Goal: Book appointment/travel/reservation

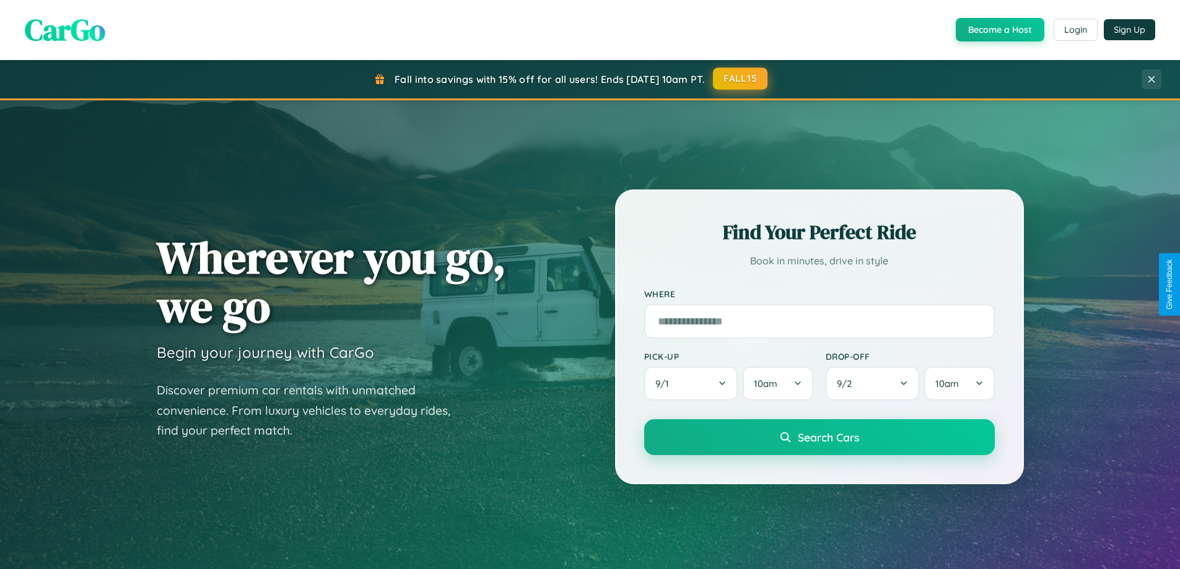
click at [741, 79] on button "FALL15" at bounding box center [740, 79] width 55 height 22
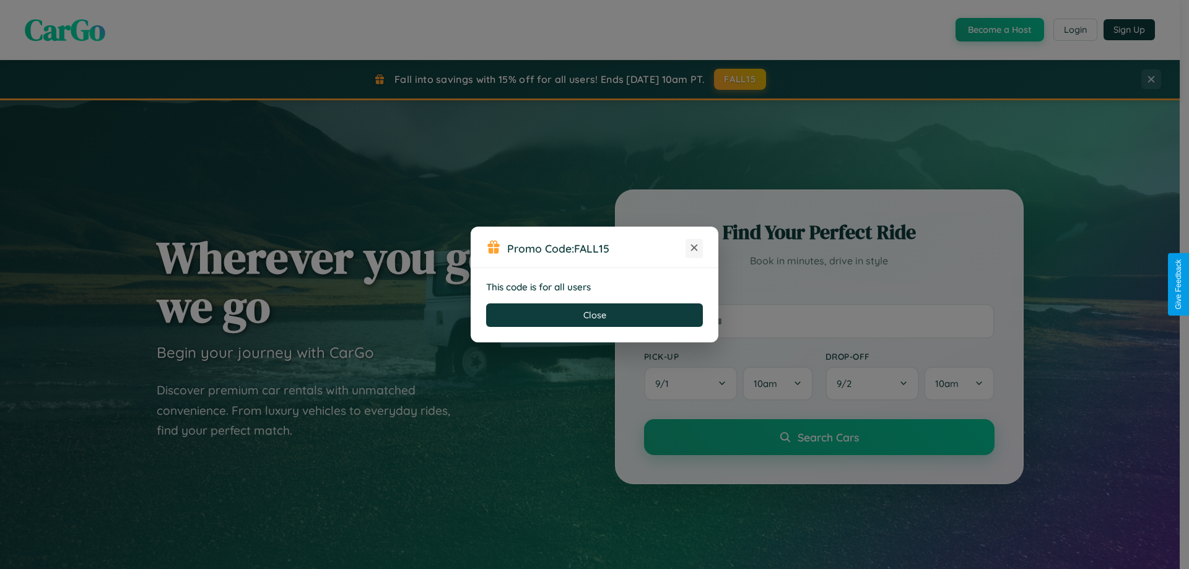
click at [694, 248] on icon at bounding box center [694, 248] width 12 height 12
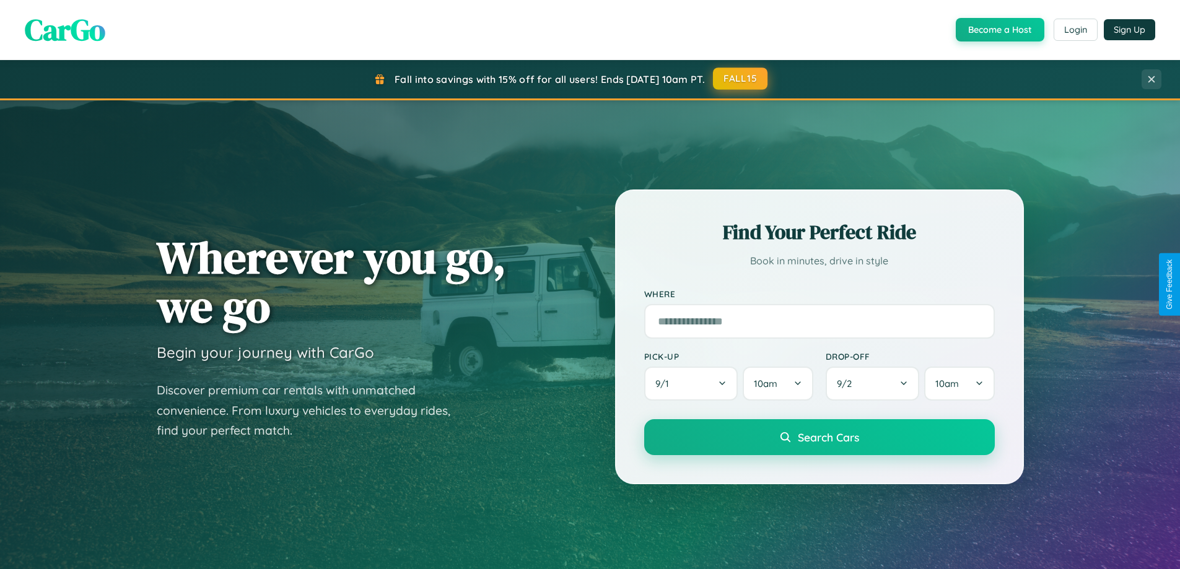
click at [741, 79] on button "FALL15" at bounding box center [740, 79] width 55 height 22
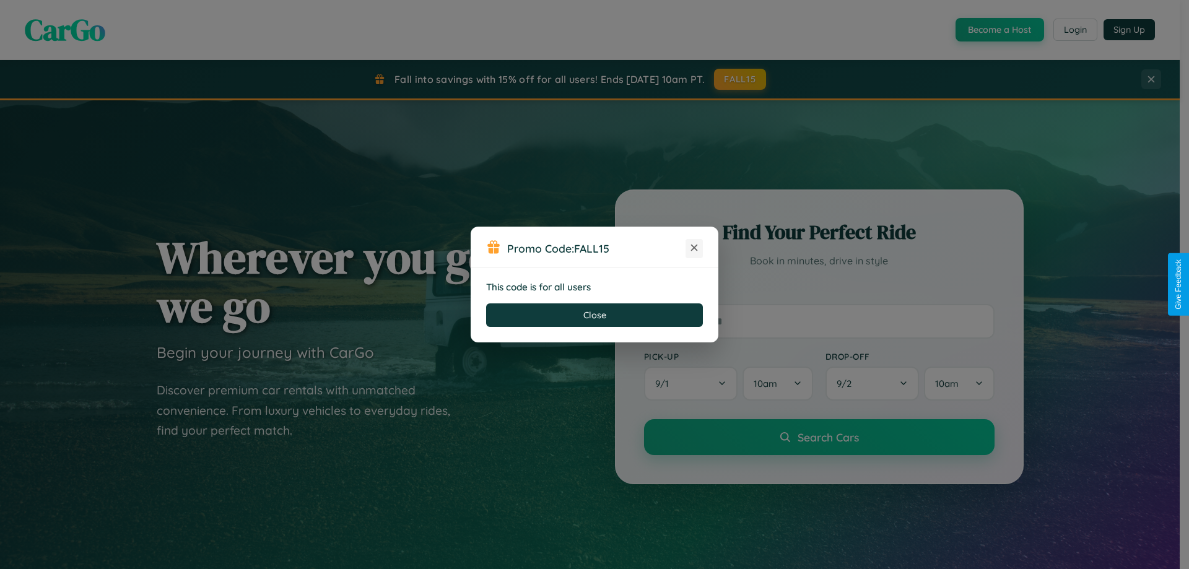
click at [694, 248] on icon at bounding box center [694, 248] width 12 height 12
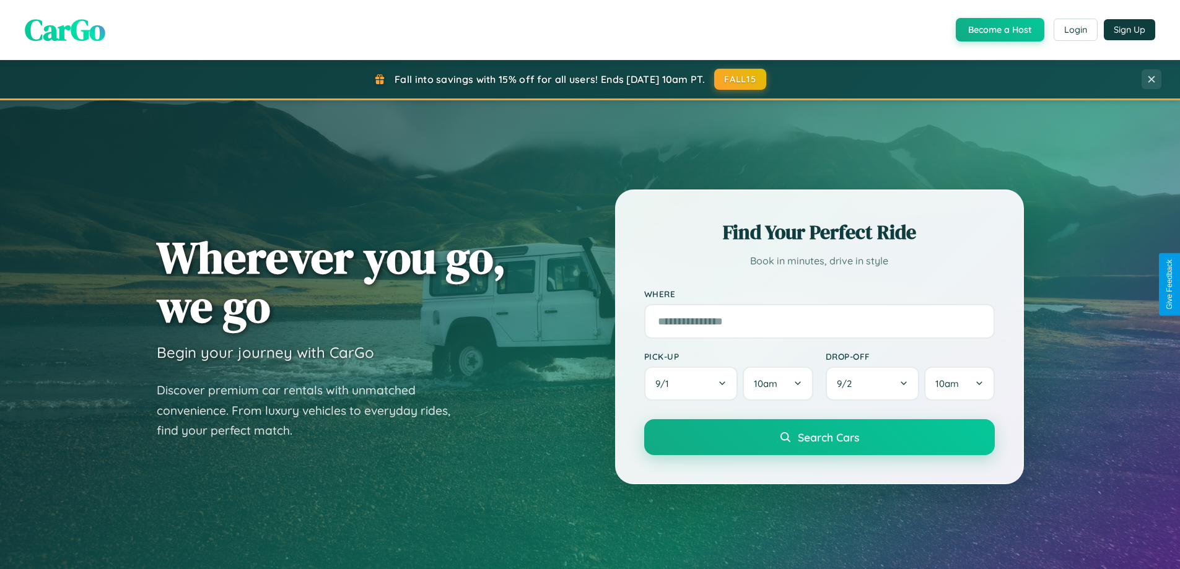
scroll to position [534, 0]
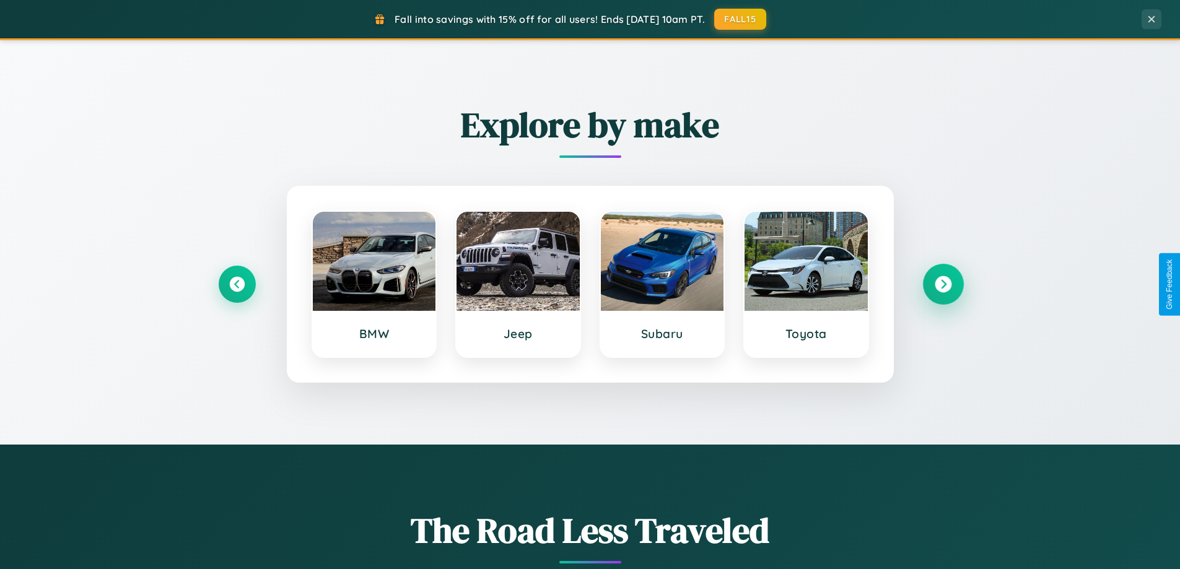
click at [943, 284] on icon at bounding box center [943, 284] width 17 height 17
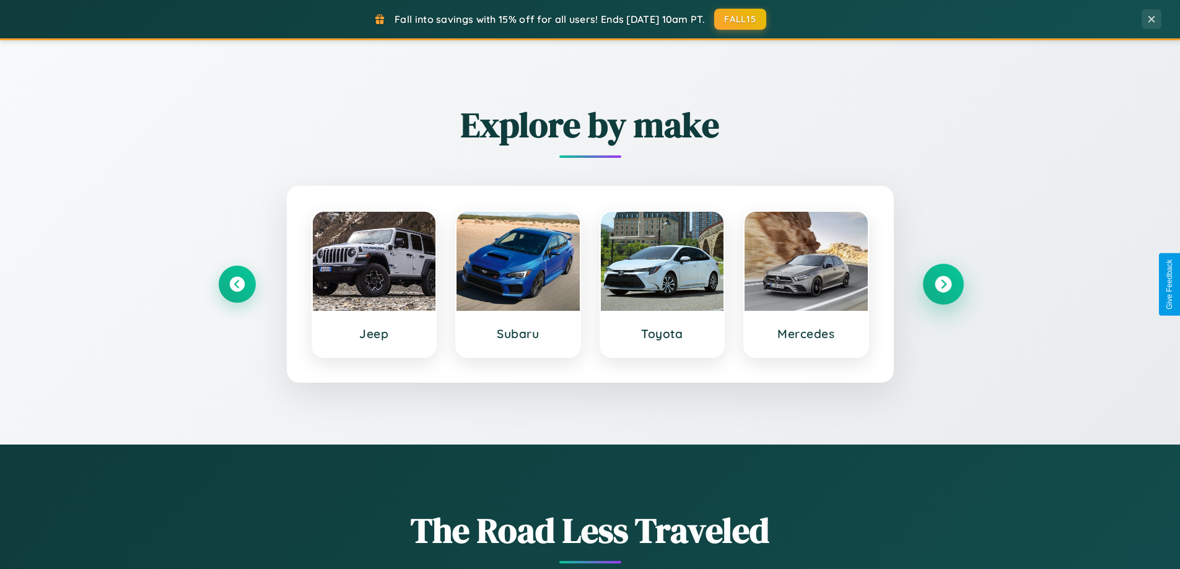
click at [943, 284] on icon at bounding box center [943, 284] width 17 height 17
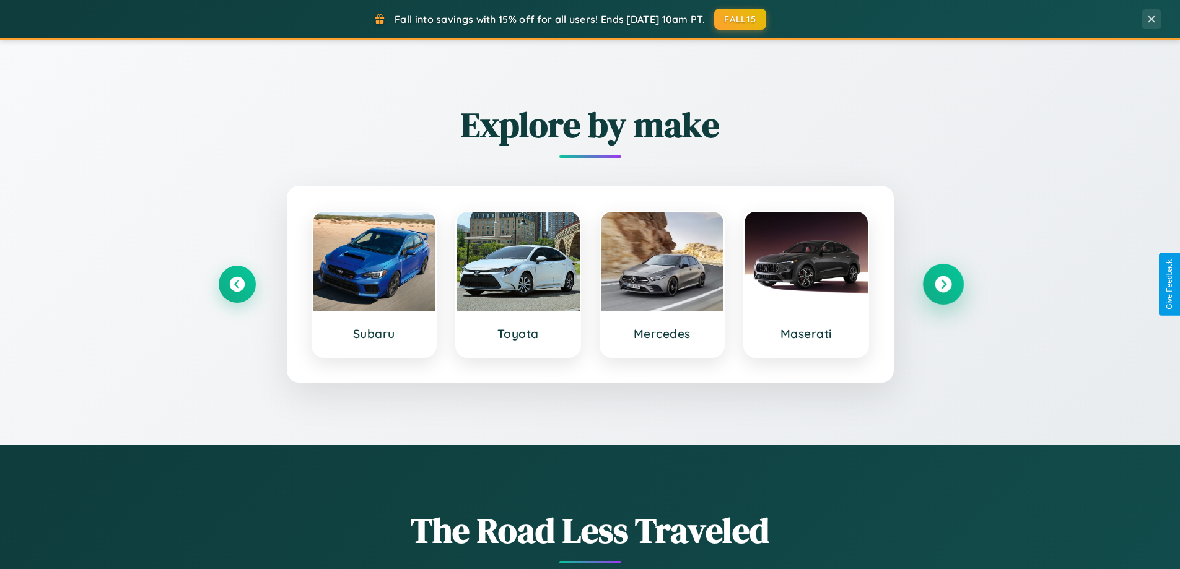
click at [943, 284] on icon at bounding box center [943, 284] width 17 height 17
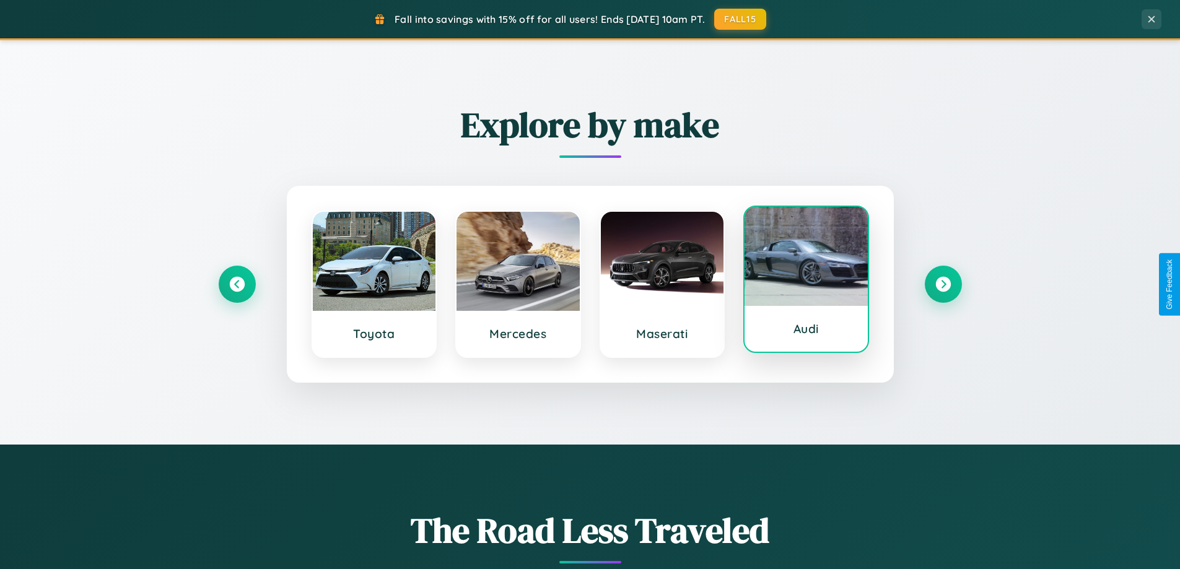
click at [806, 284] on div at bounding box center [806, 256] width 123 height 99
